Goal: Transaction & Acquisition: Purchase product/service

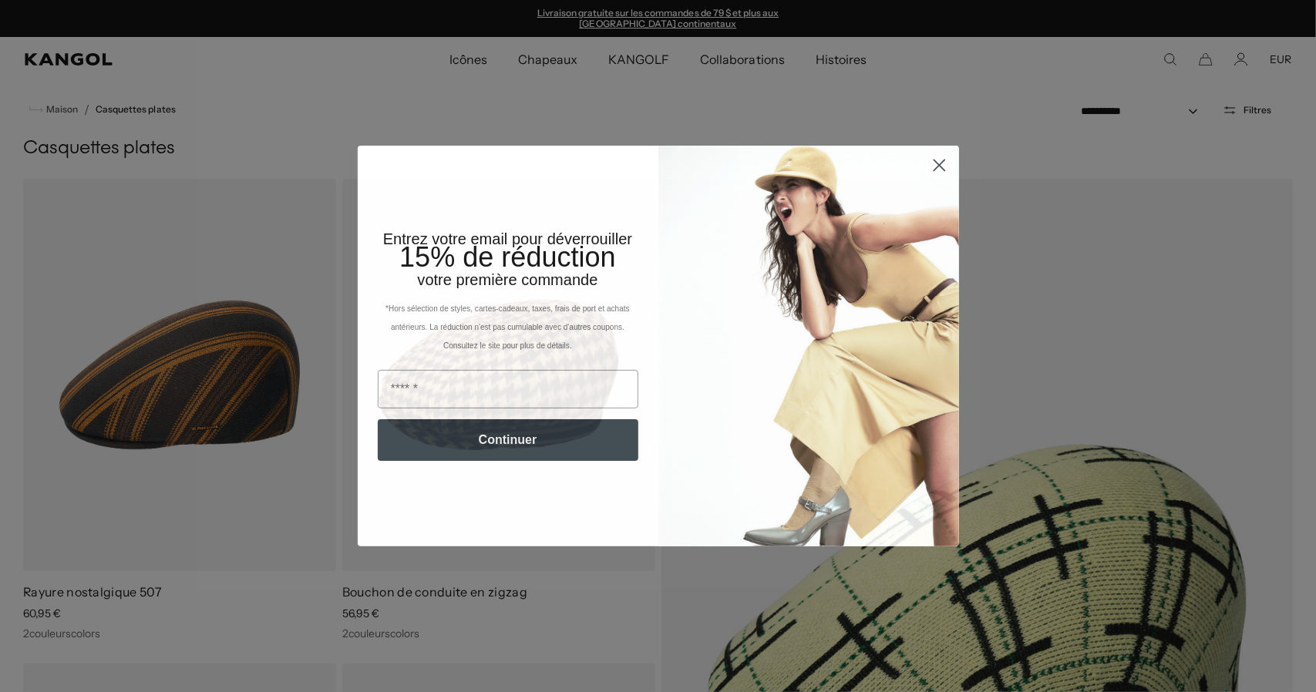
click at [932, 172] on circle "Fermer la boîte de dialogue" at bounding box center [938, 165] width 25 height 25
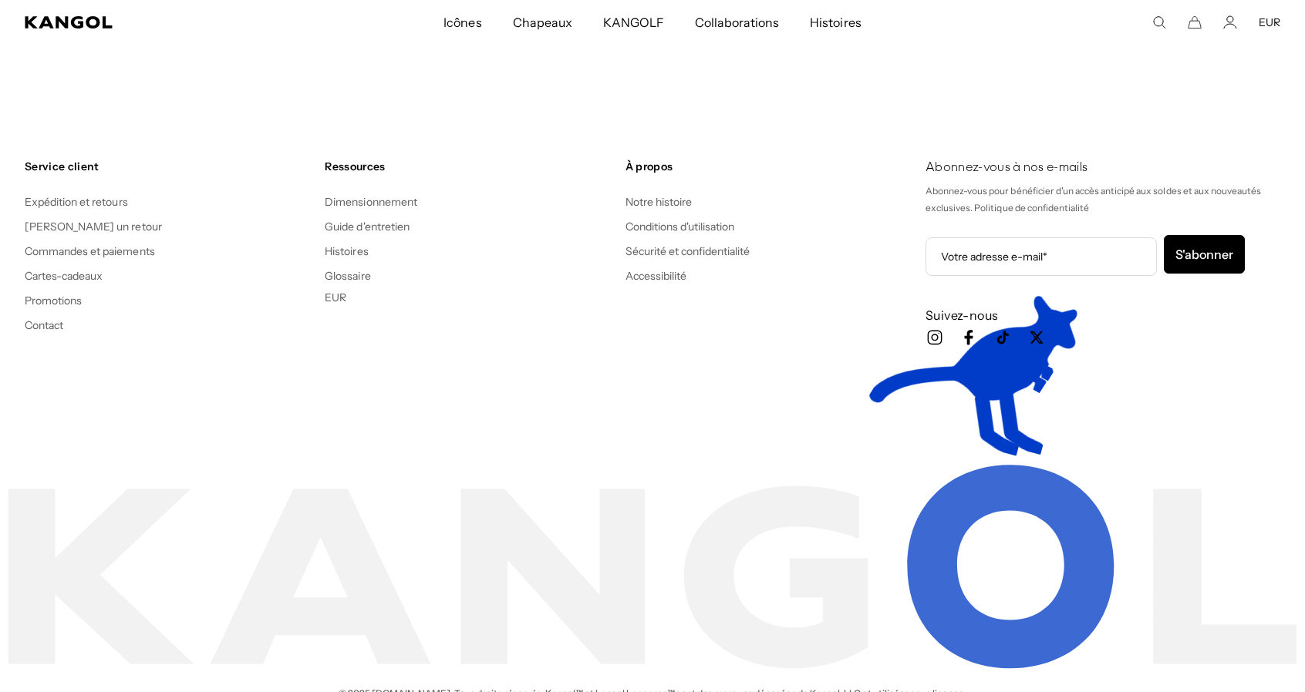
scroll to position [8913, 0]
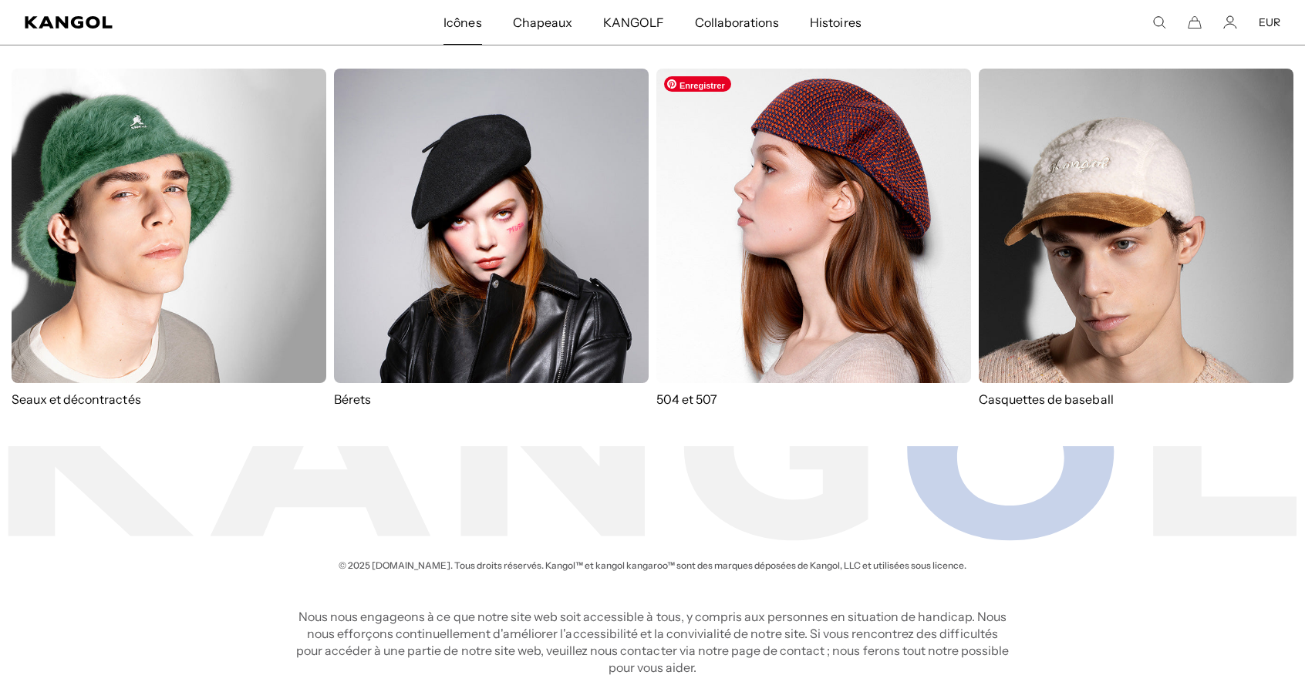
click at [701, 242] on img at bounding box center [813, 226] width 315 height 315
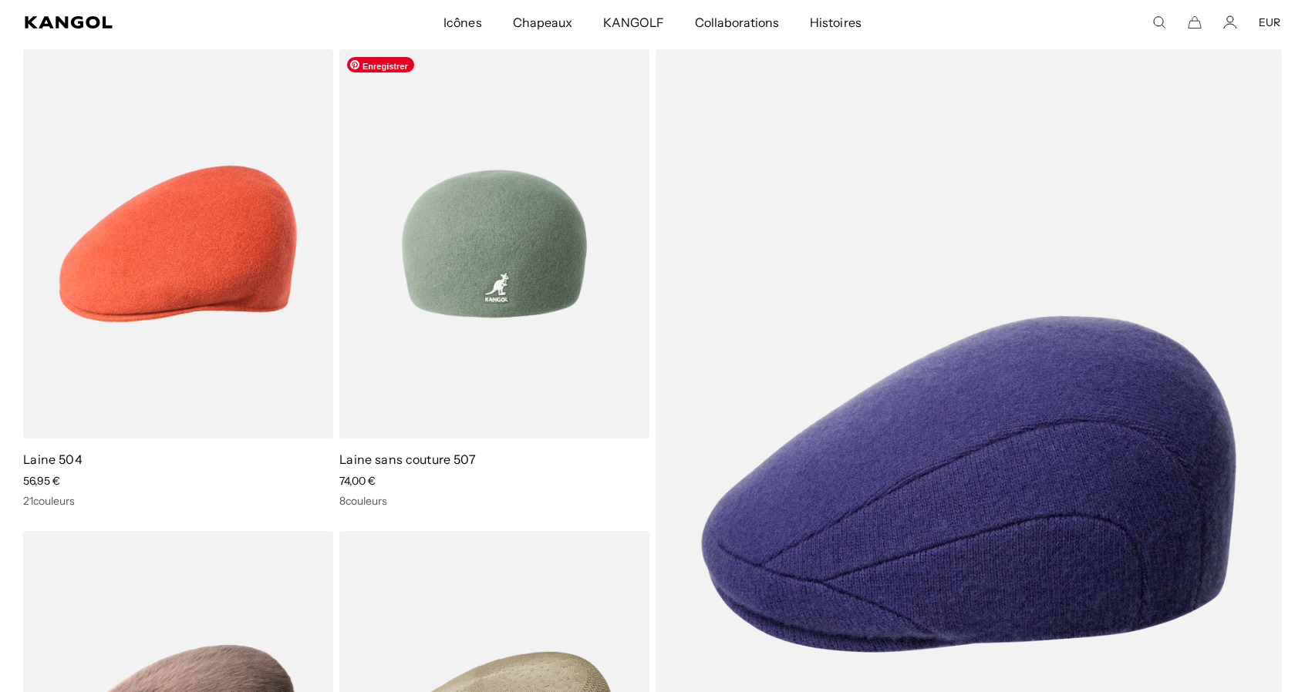
click at [436, 178] on img at bounding box center [494, 243] width 310 height 389
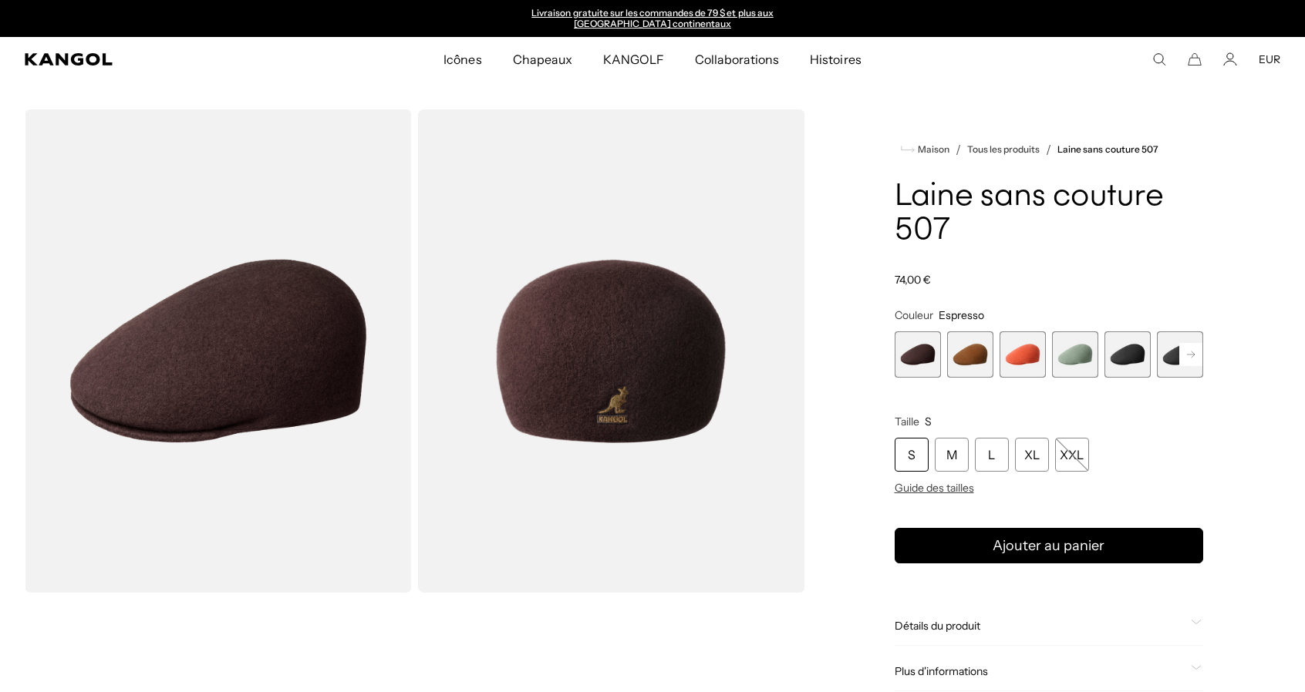
click at [1070, 360] on span "4 sur 9" at bounding box center [1075, 355] width 46 height 46
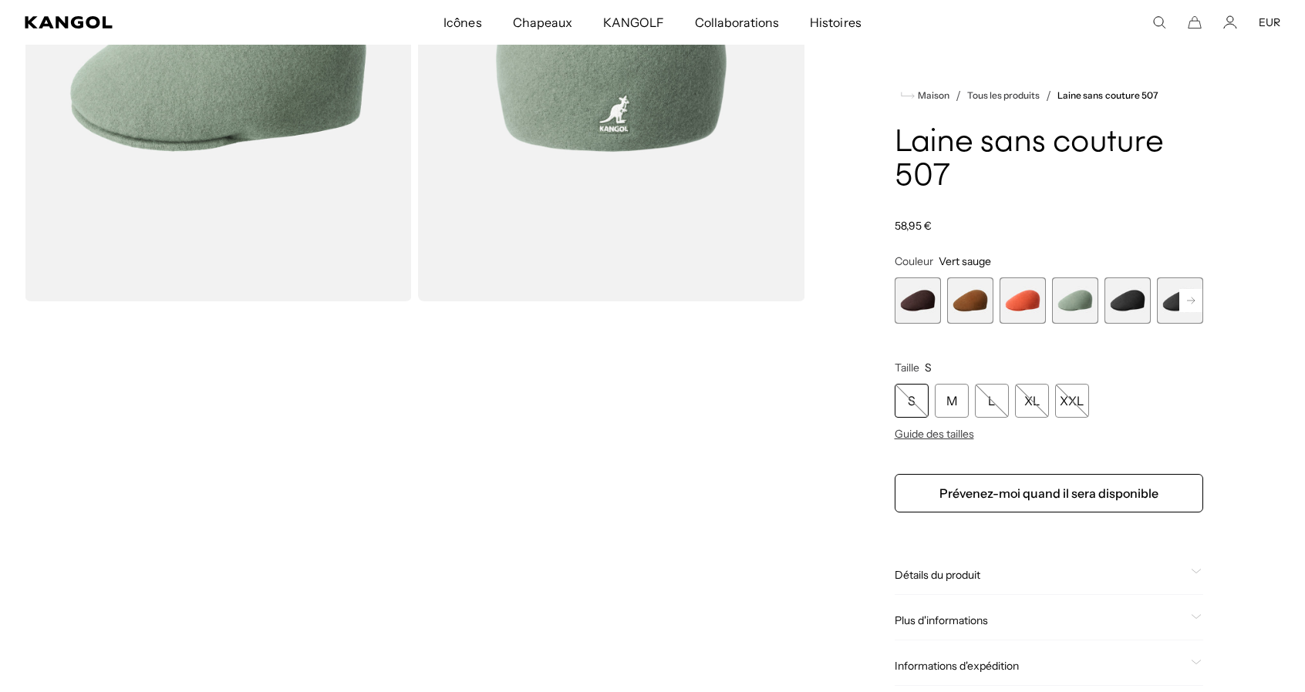
click at [1184, 302] on rect at bounding box center [1190, 300] width 23 height 23
click at [1083, 305] on span "5 sur 9" at bounding box center [1075, 301] width 46 height 46
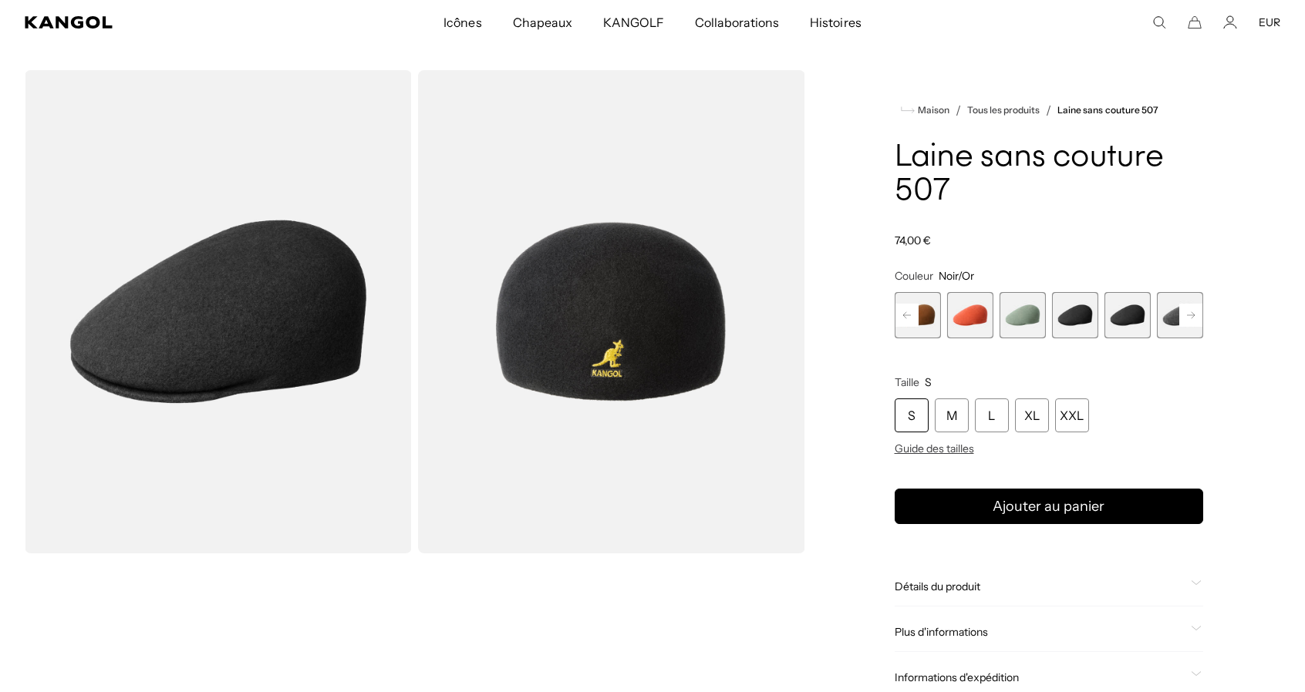
scroll to position [37, 0]
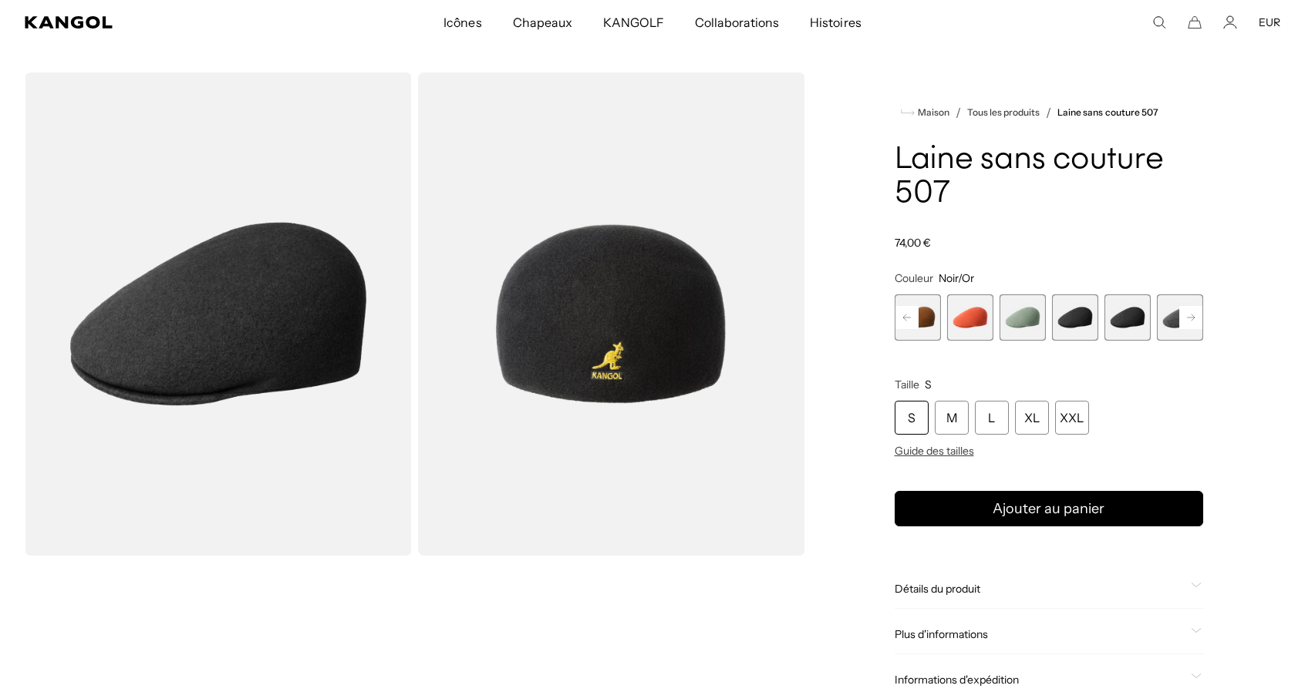
click at [1190, 318] on rect at bounding box center [1190, 317] width 23 height 23
click at [1190, 318] on span "9 sur 9" at bounding box center [1180, 318] width 46 height 46
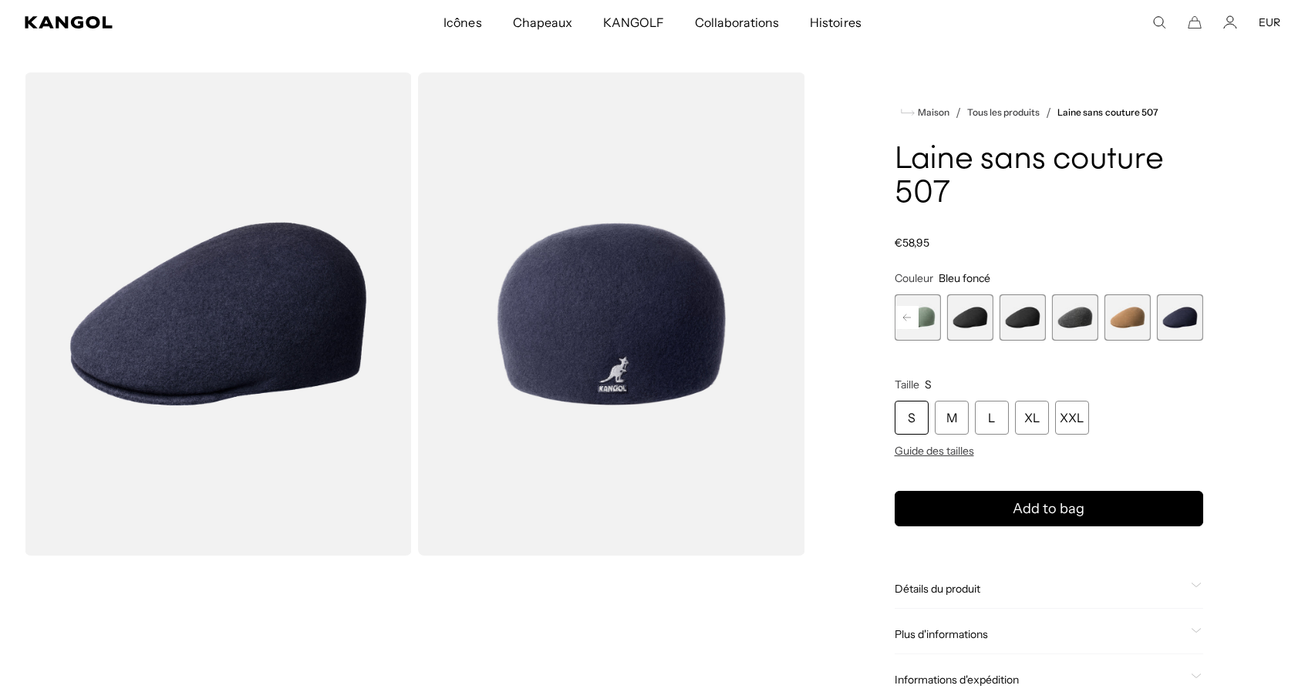
click at [1190, 318] on span "9 sur 9" at bounding box center [1180, 318] width 46 height 46
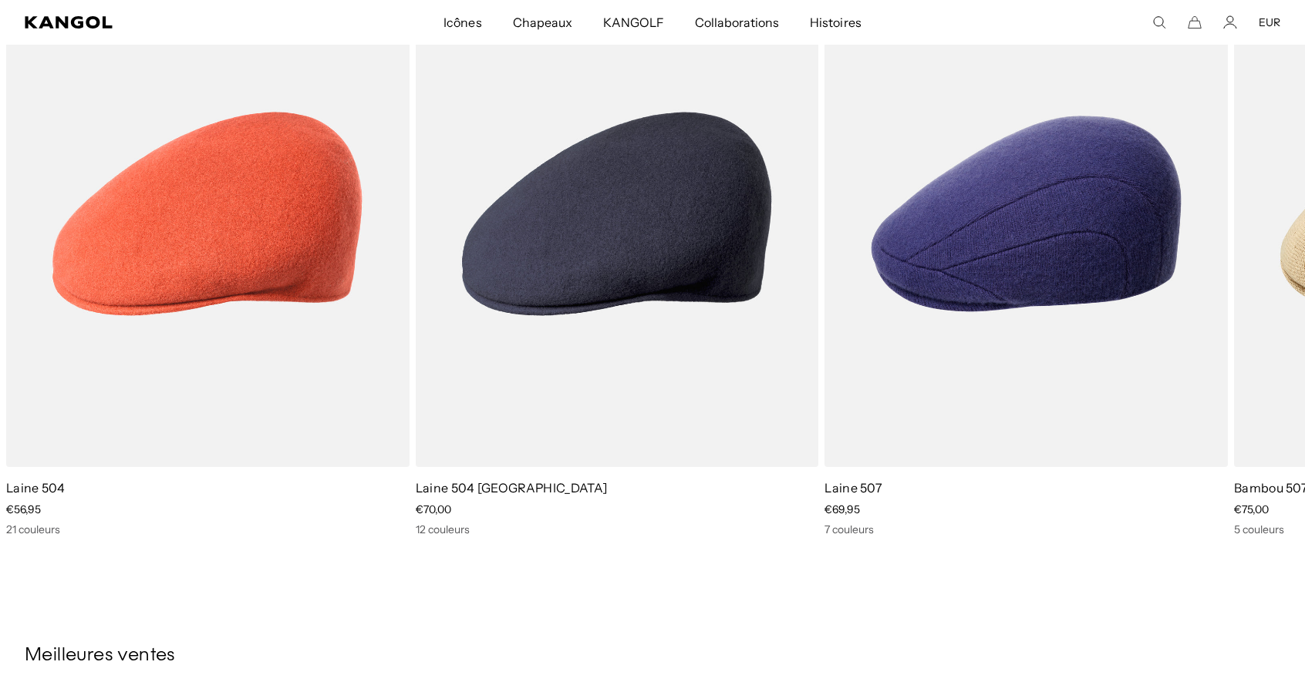
scroll to position [1294, 0]
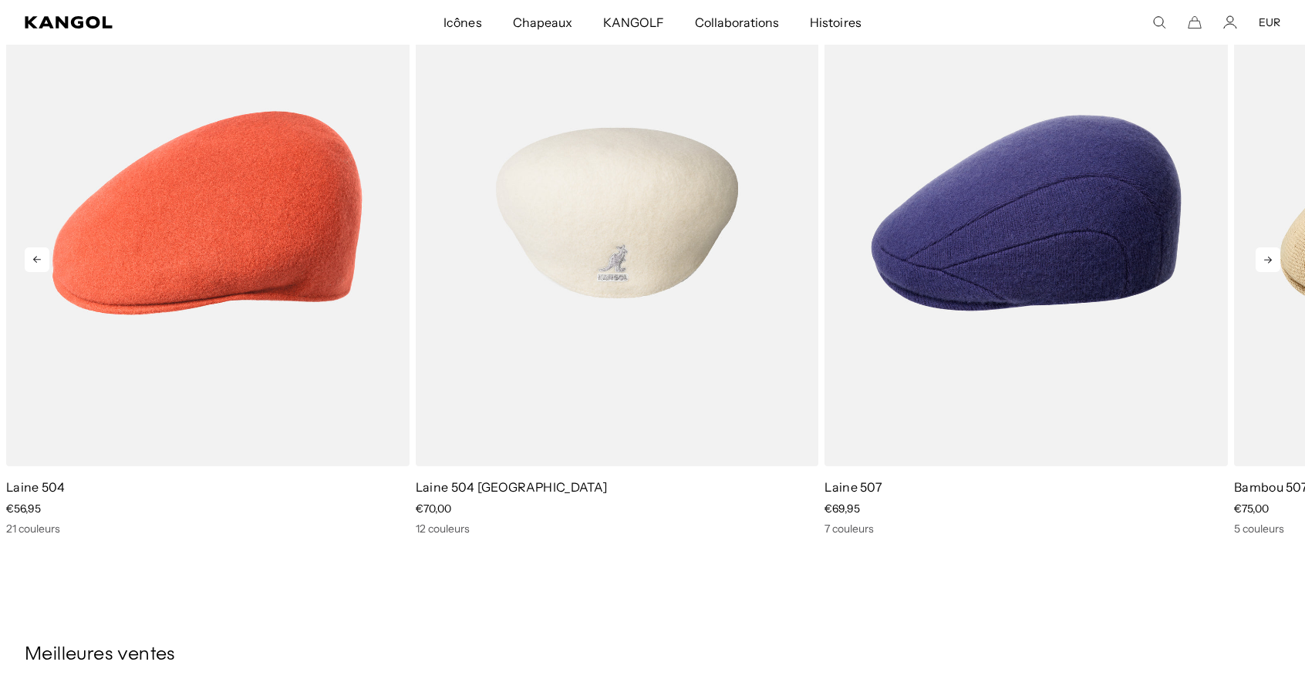
click at [541, 303] on img "2 sur 5" at bounding box center [617, 213] width 403 height 506
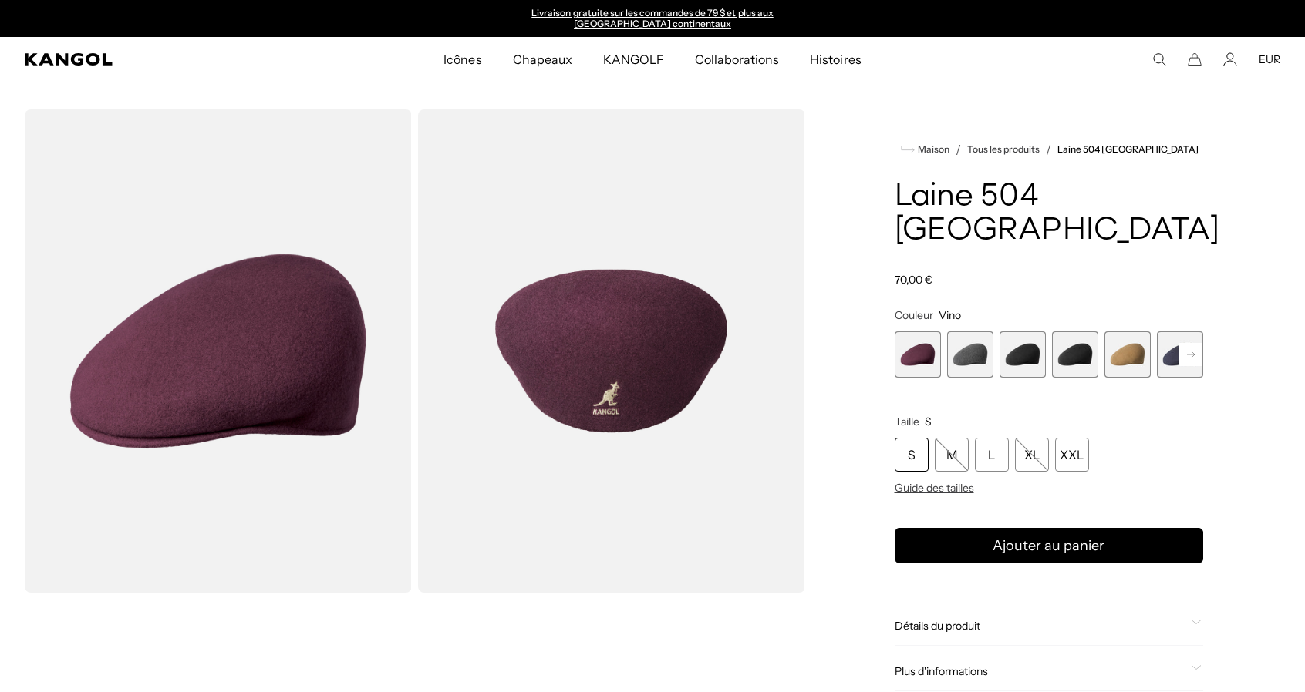
click at [1189, 352] on icon at bounding box center [1191, 355] width 8 height 6
click at [1066, 332] on span "6 sur 12" at bounding box center [1075, 355] width 46 height 46
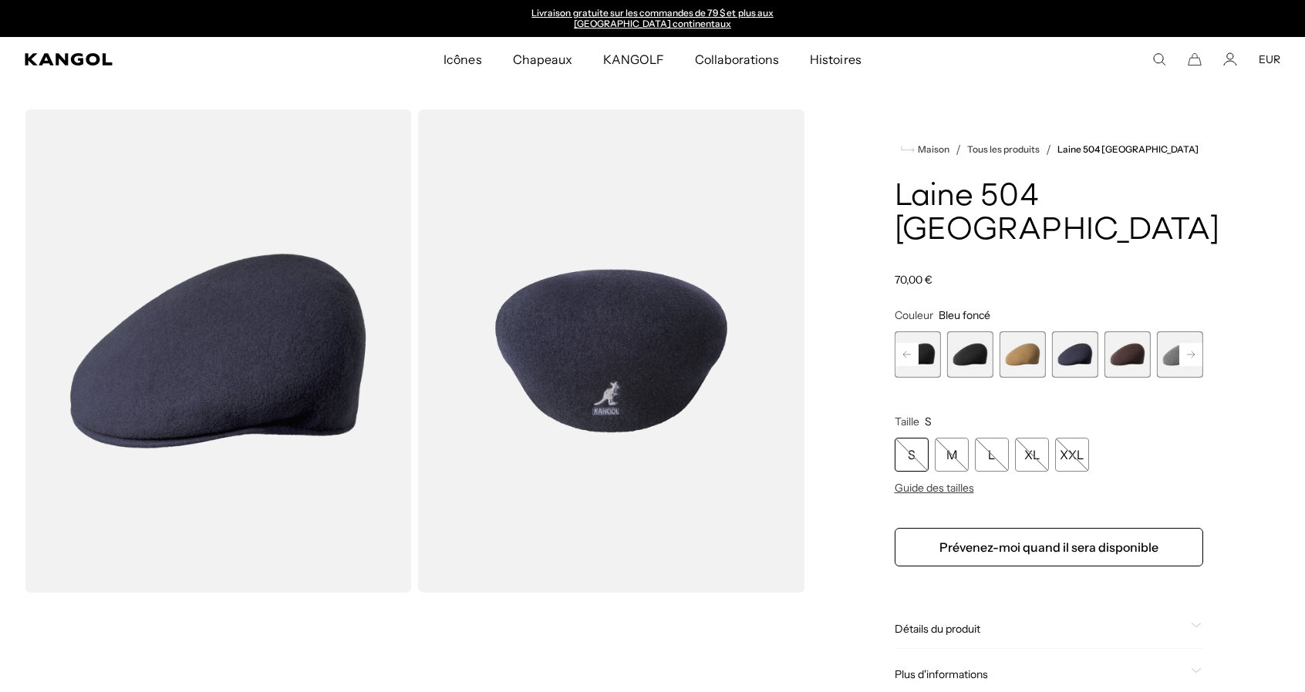
click at [1167, 332] on span "8 sur 12" at bounding box center [1180, 355] width 46 height 46
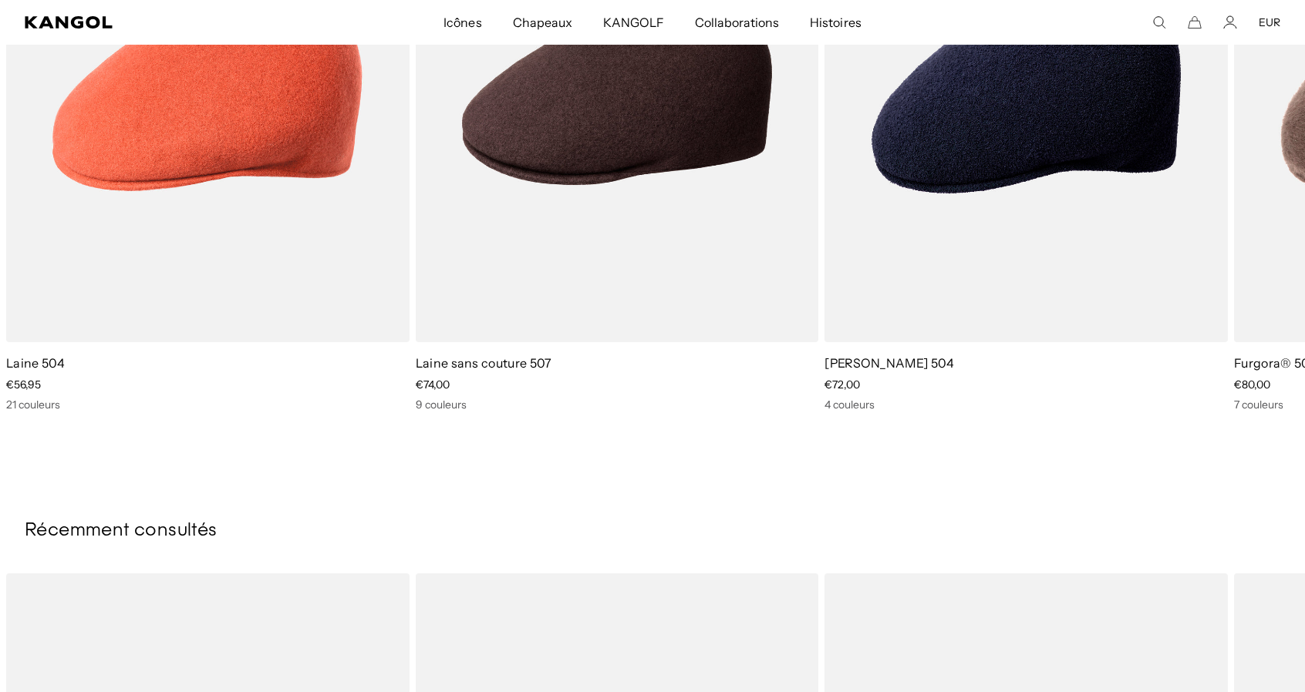
scroll to position [1134, 0]
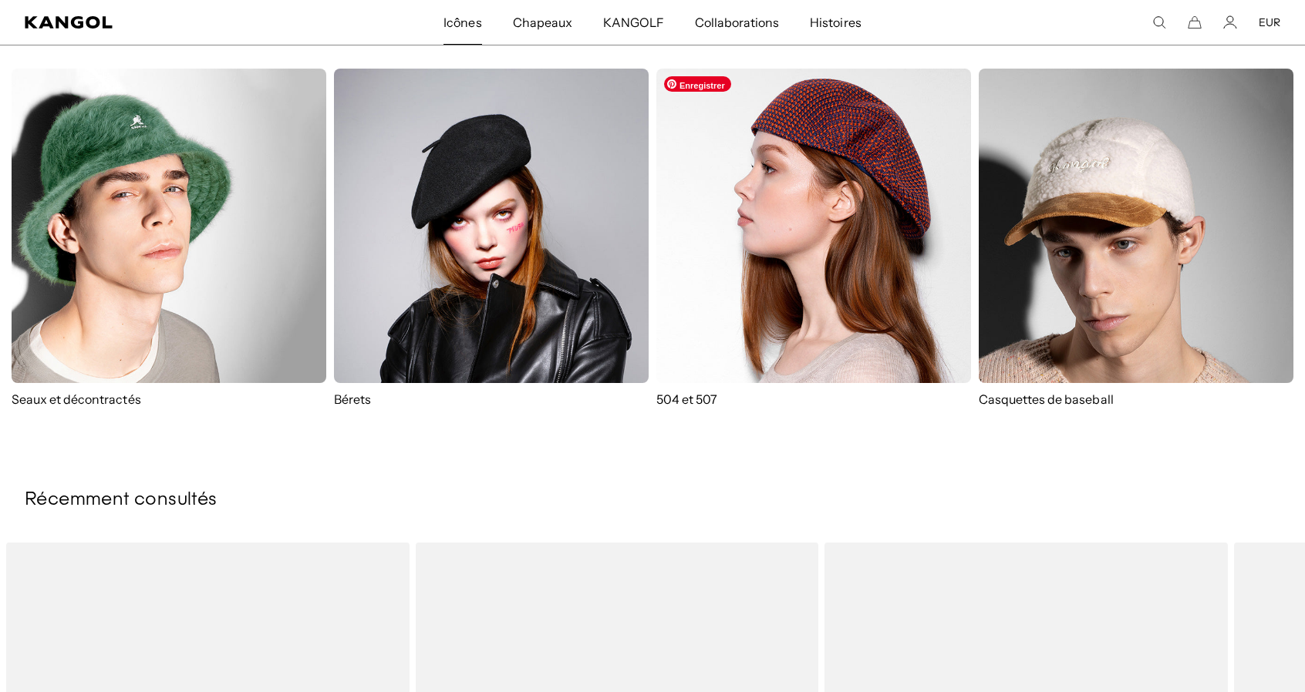
click at [797, 237] on img at bounding box center [813, 226] width 315 height 315
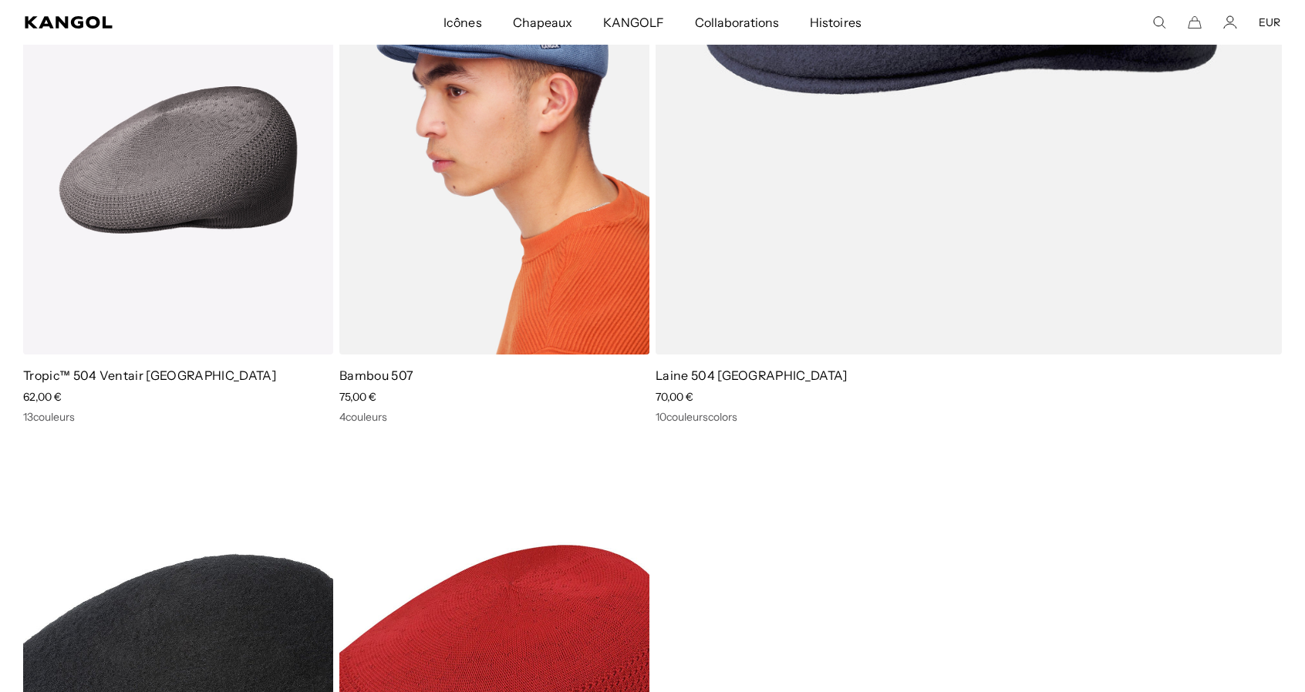
scroll to position [2596, 0]
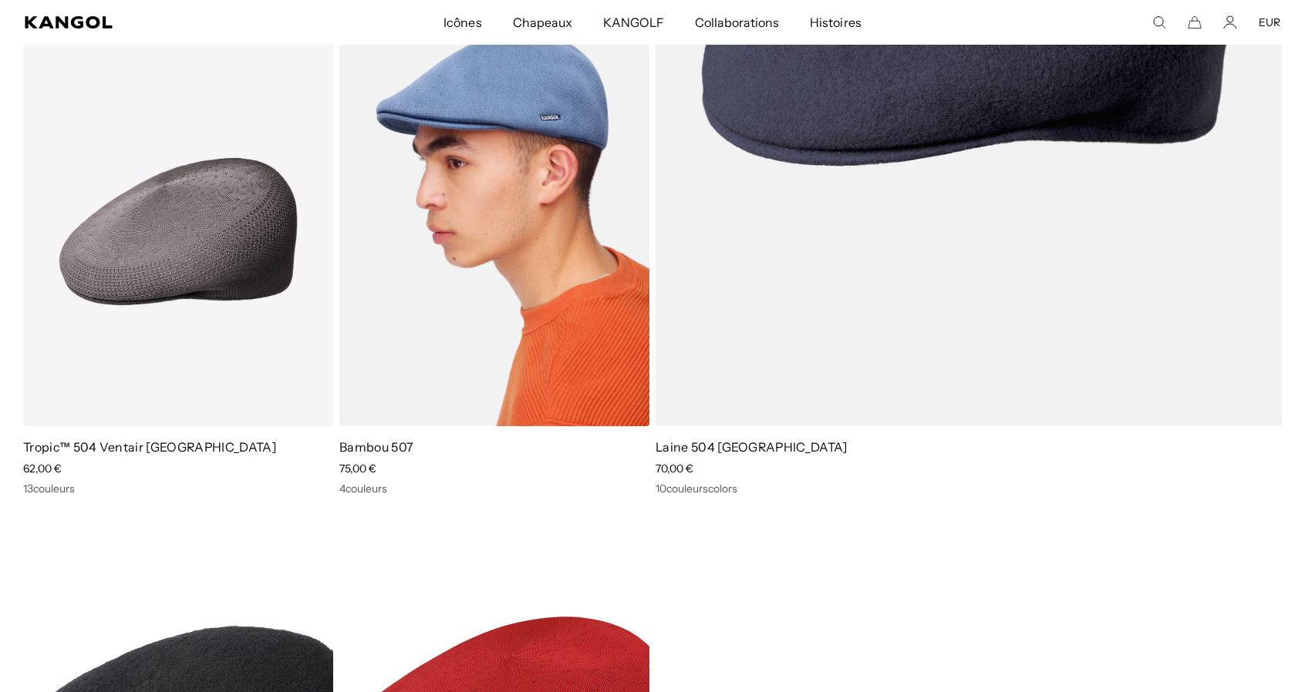
click at [525, 234] on img at bounding box center [494, 231] width 310 height 389
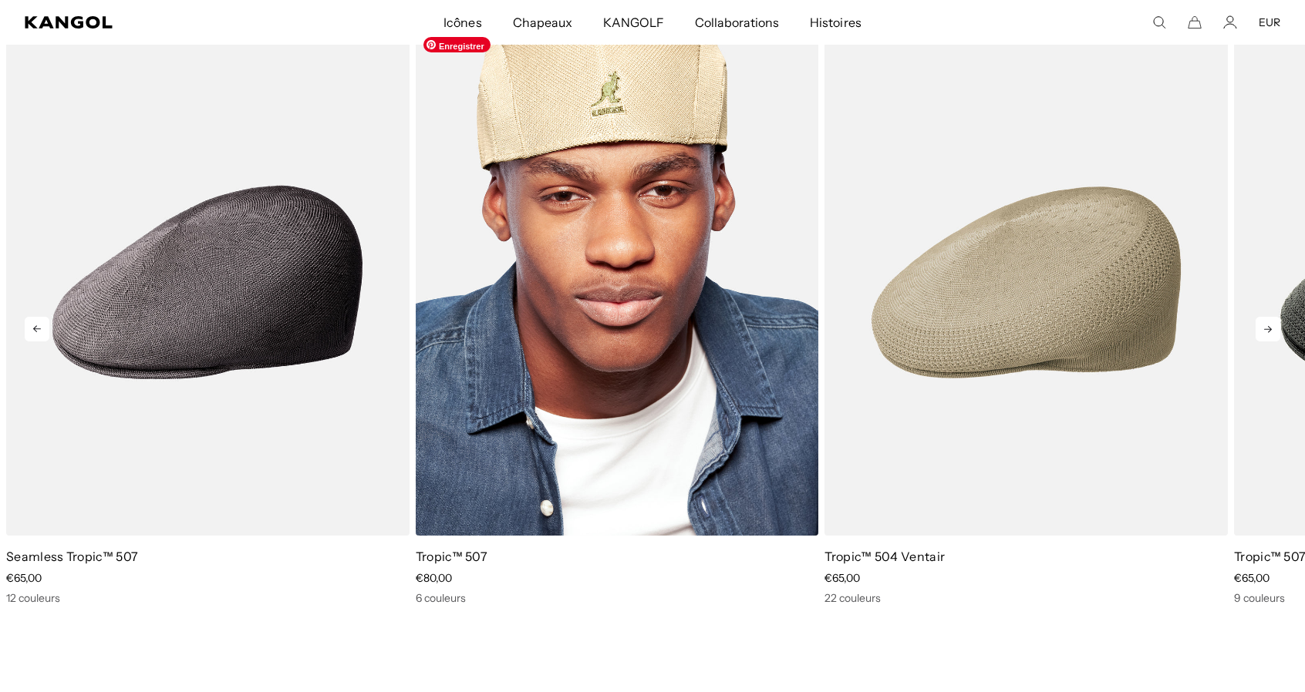
click at [455, 373] on img "2 sur 5" at bounding box center [617, 282] width 403 height 506
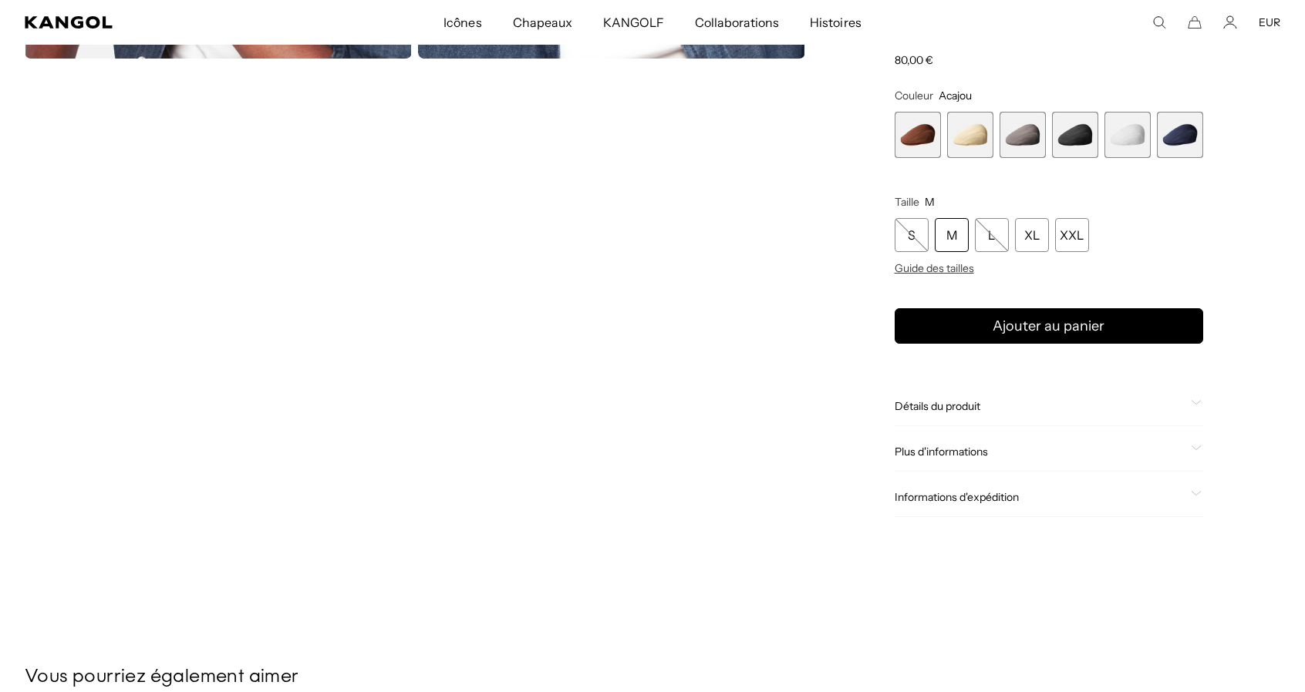
scroll to position [1025, 0]
click at [976, 145] on span "2 sur 6" at bounding box center [970, 134] width 46 height 46
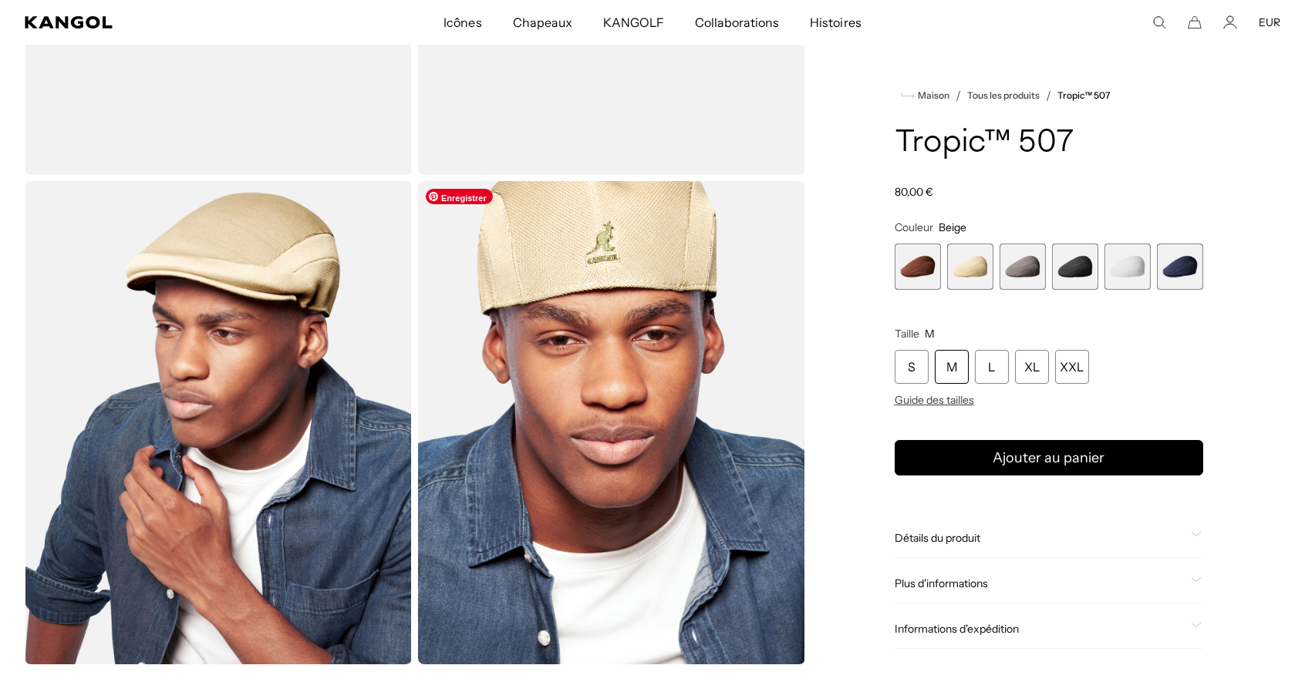
scroll to position [411, 0]
